Goal: Information Seeking & Learning: Learn about a topic

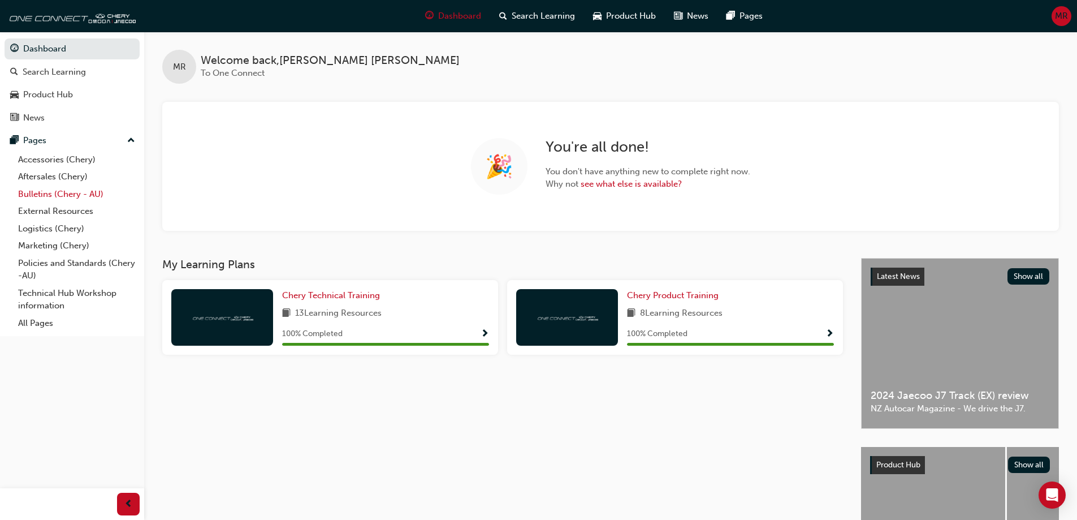
click at [51, 196] on link "Bulletins (Chery - AU)" at bounding box center [77, 194] width 126 height 18
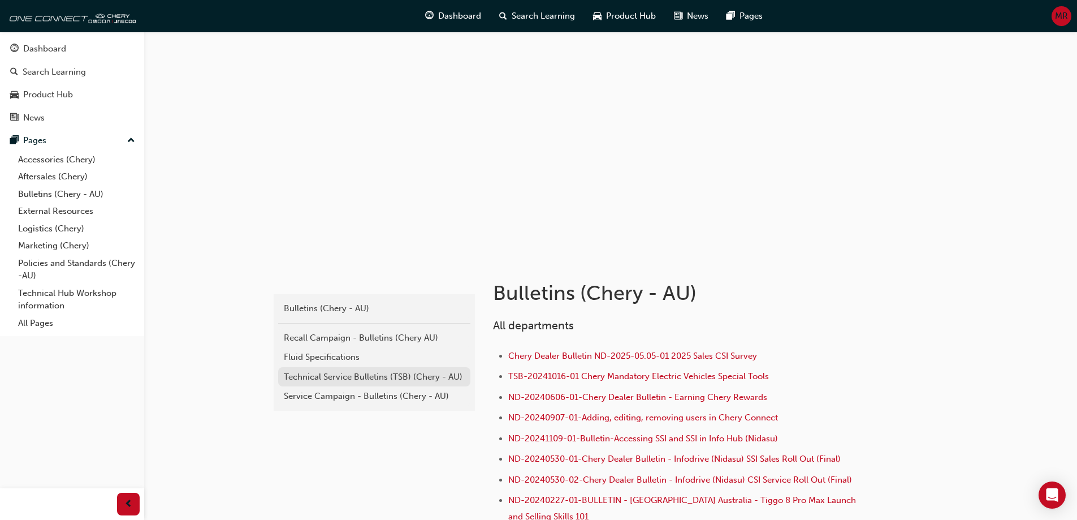
click at [320, 378] on div "Technical Service Bulletins (TSB) (Chery - AU)" at bounding box center [374, 376] width 181 height 13
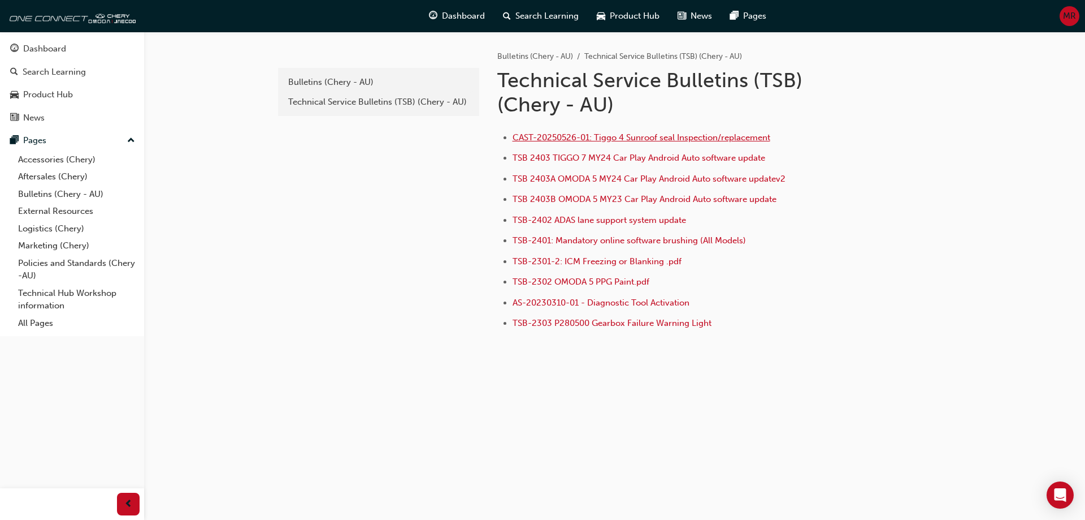
click at [589, 136] on span "CAST-20250526-01: Tiggo 4 Sunroof seal Inspection/replacement" at bounding box center [642, 137] width 258 height 10
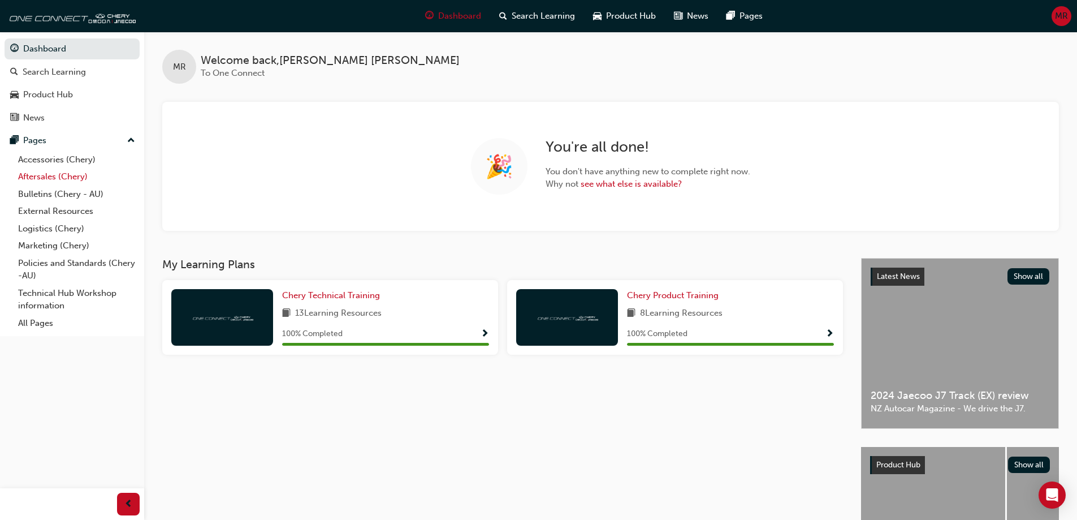
click at [51, 173] on link "Aftersales (Chery)" at bounding box center [77, 177] width 126 height 18
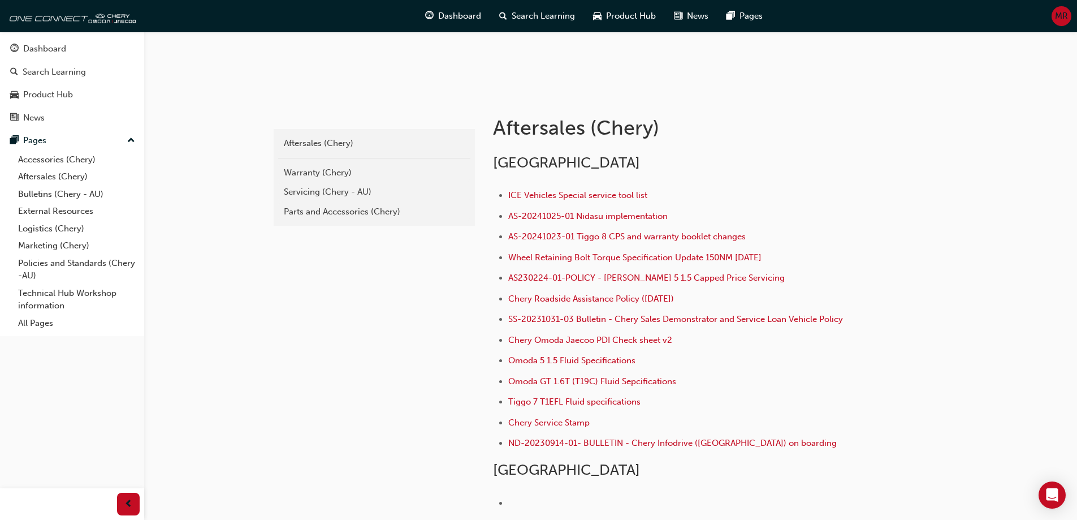
scroll to position [165, 0]
click at [65, 195] on link "Bulletins (Chery - AU)" at bounding box center [77, 194] width 126 height 18
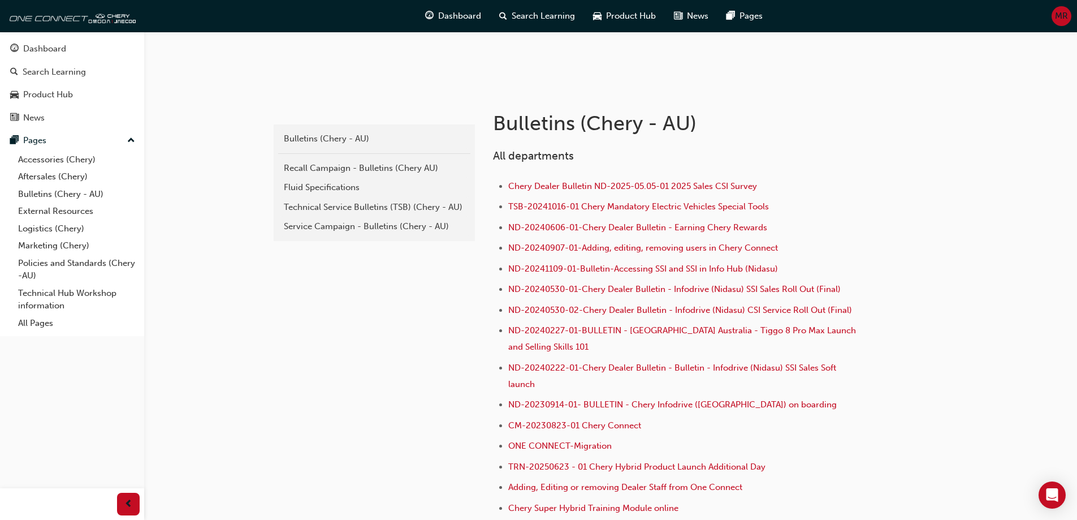
scroll to position [226, 0]
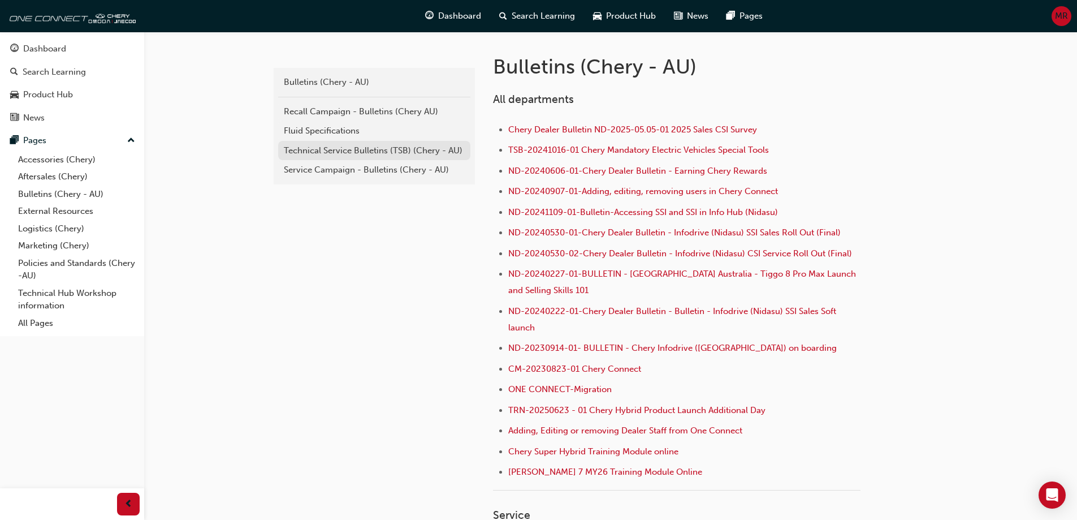
click at [317, 146] on div "Technical Service Bulletins (TSB) (Chery - AU)" at bounding box center [374, 150] width 181 height 13
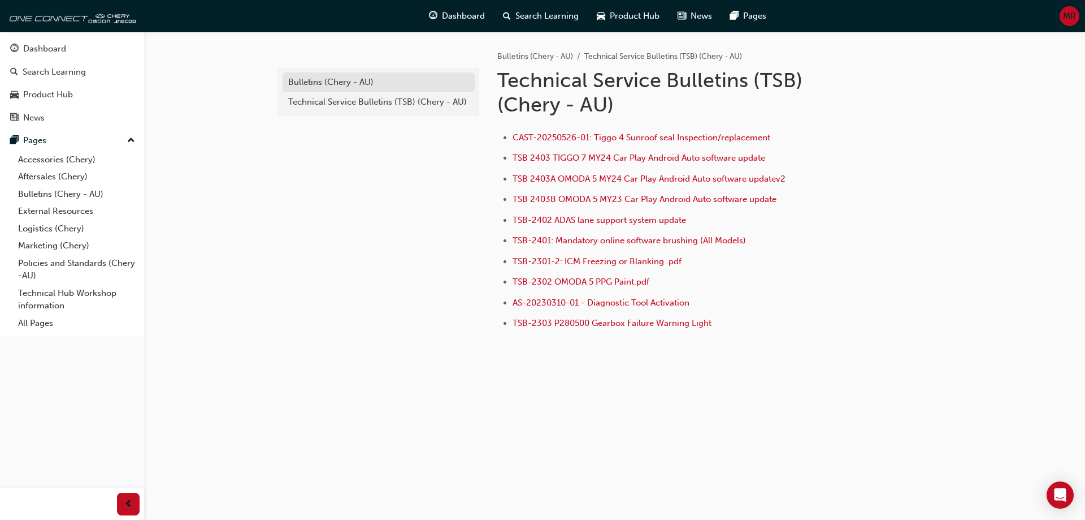
click at [321, 83] on div "Bulletins (Chery - AU)" at bounding box center [378, 82] width 181 height 13
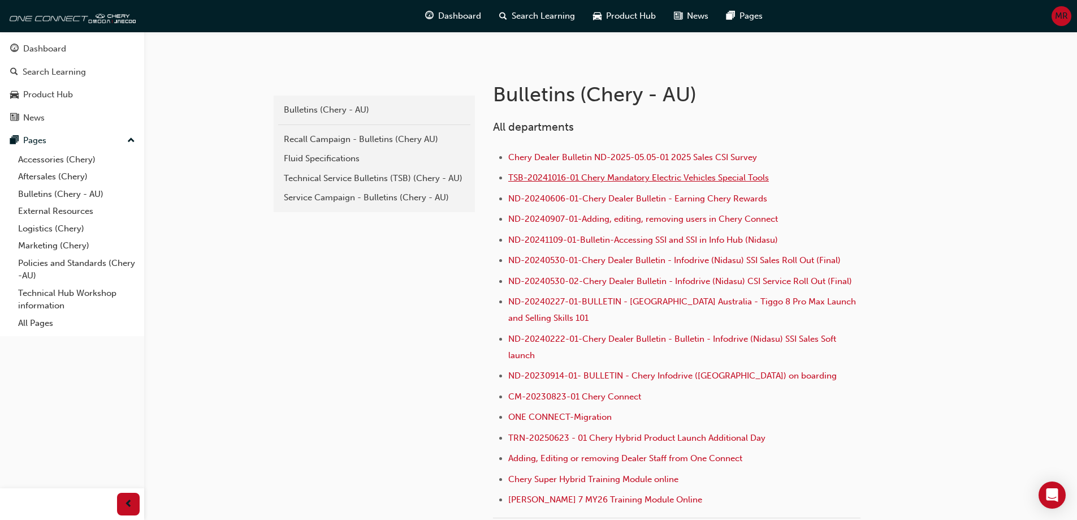
scroll to position [226, 0]
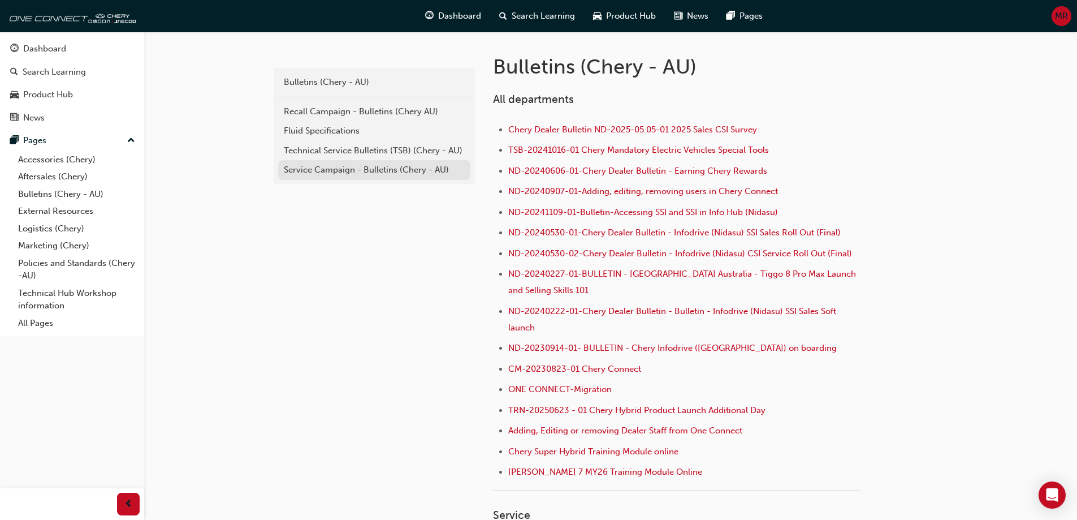
click at [330, 171] on div "Service Campaign - Bulletins (Chery - AU)" at bounding box center [374, 169] width 181 height 13
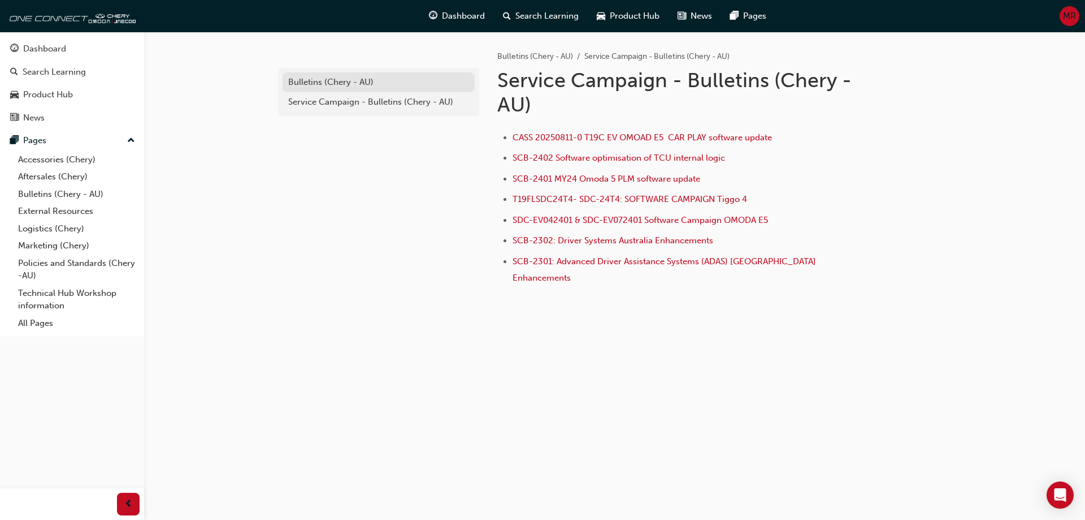
click at [334, 80] on div "Bulletins (Chery - AU)" at bounding box center [378, 82] width 181 height 13
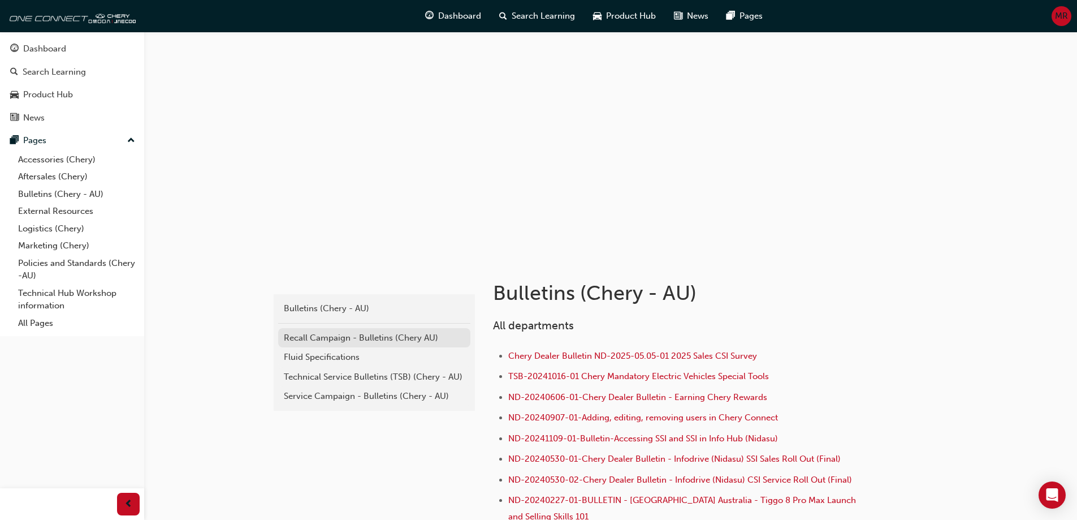
click at [325, 339] on div "Recall Campaign - Bulletins (Chery AU)" at bounding box center [374, 337] width 181 height 13
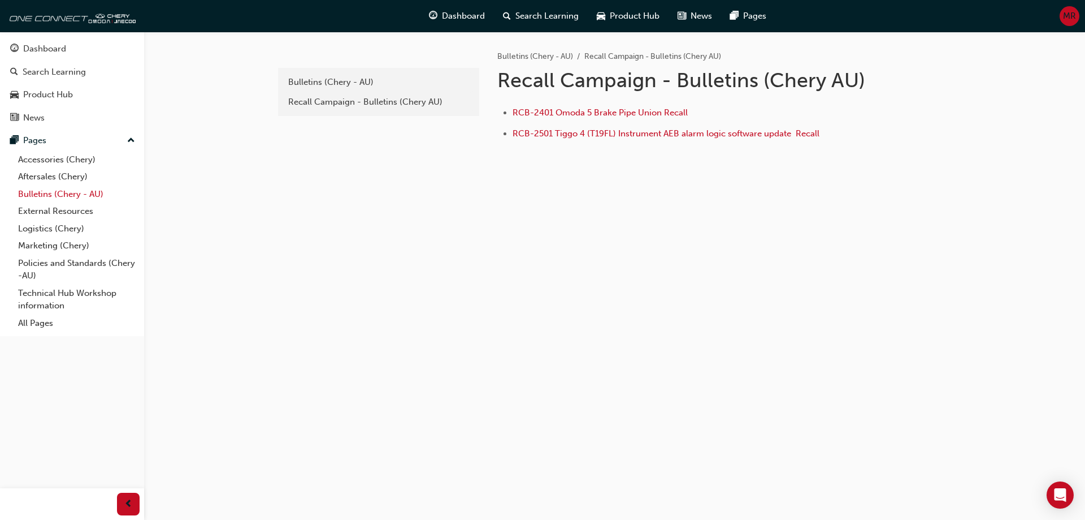
click at [55, 188] on link "Bulletins (Chery - AU)" at bounding box center [77, 194] width 126 height 18
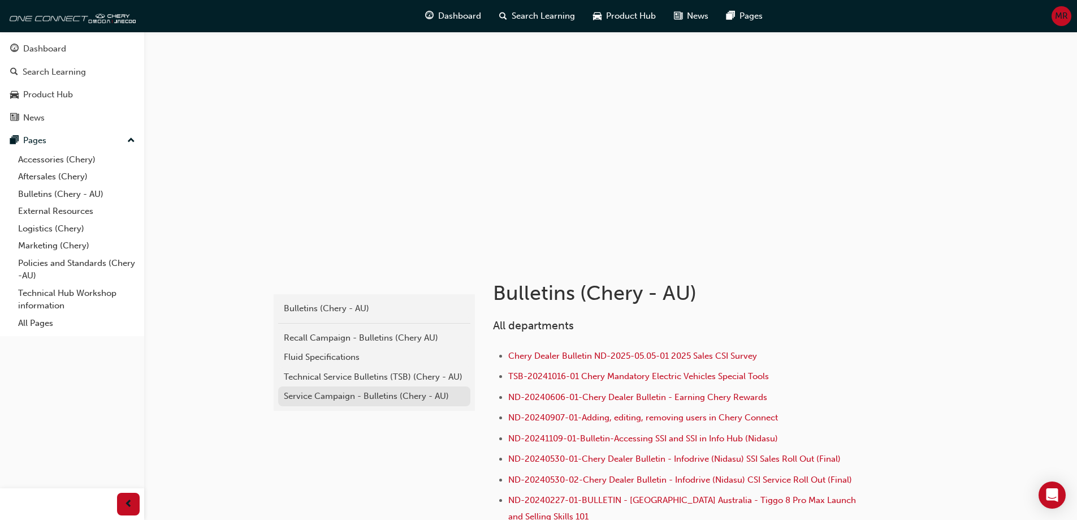
click at [321, 400] on div "Service Campaign - Bulletins (Chery - AU)" at bounding box center [374, 396] width 181 height 13
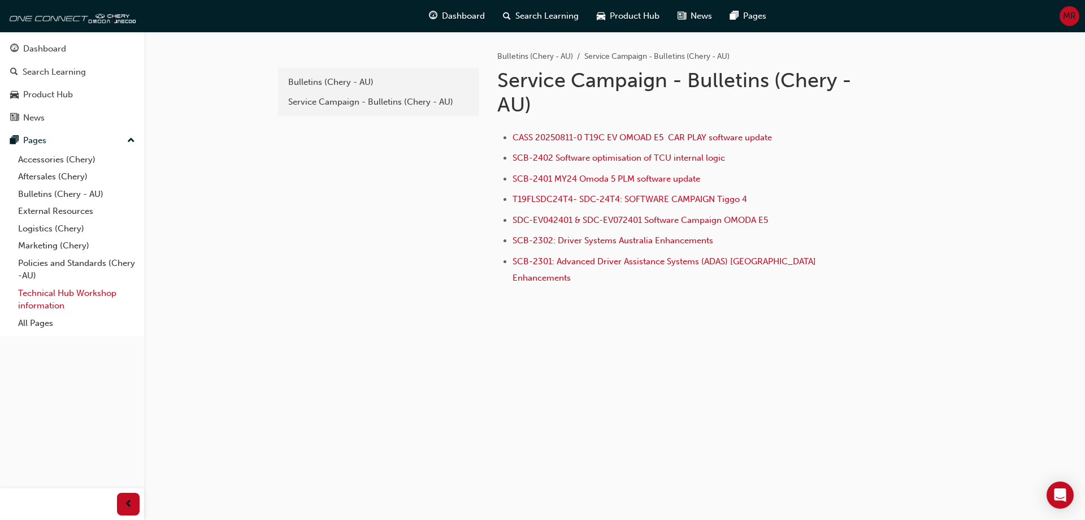
click at [48, 296] on link "Technical Hub Workshop information" at bounding box center [77, 299] width 126 height 30
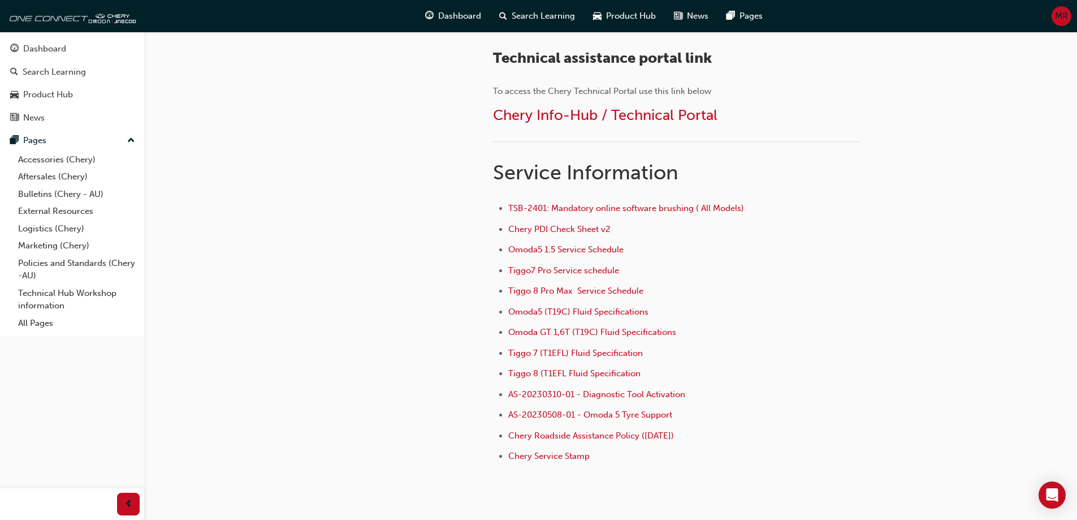
scroll to position [734, 0]
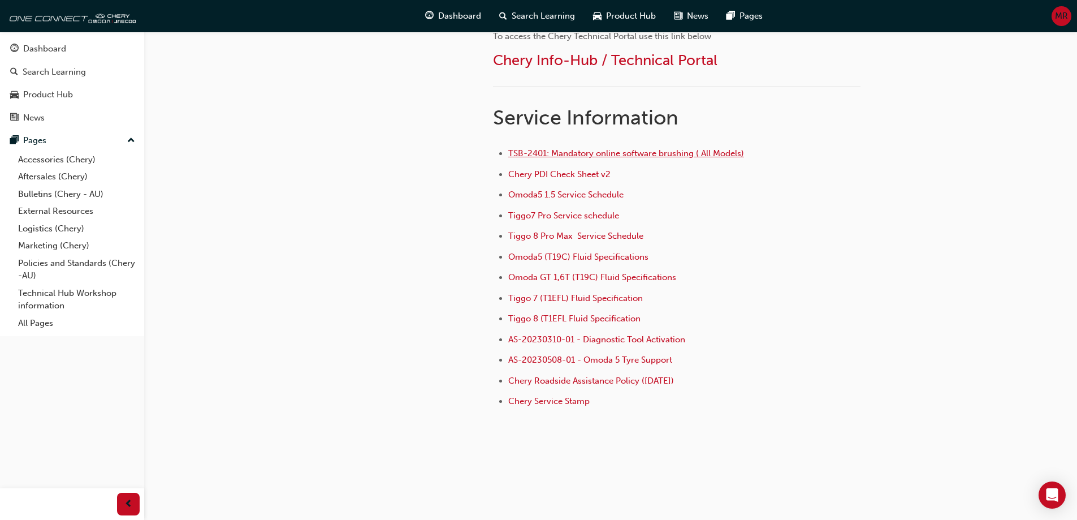
click at [613, 156] on span "TSB-2401: Mandatory online software brushing ( All Models)" at bounding box center [626, 153] width 236 height 10
